Goal: Browse casually

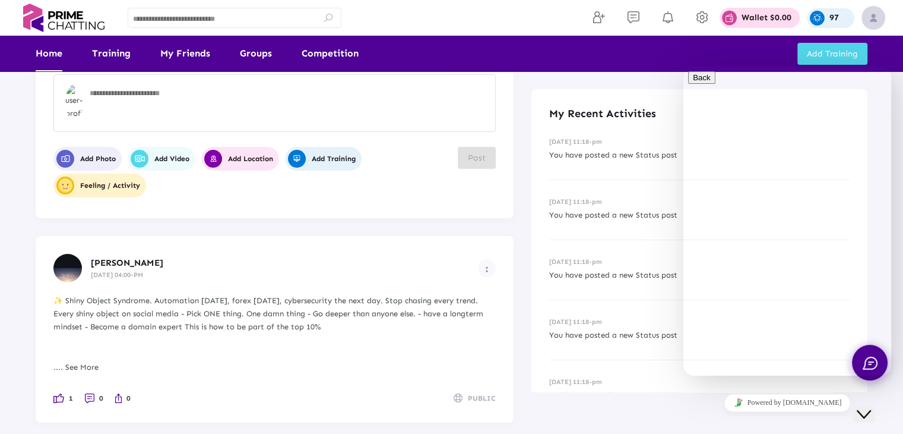
scroll to position [59, 0]
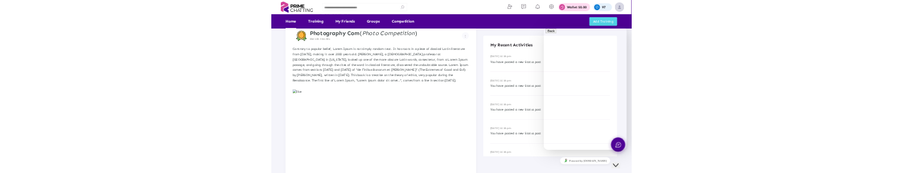
scroll to position [238, 0]
